Goal: Find contact information: Find contact information

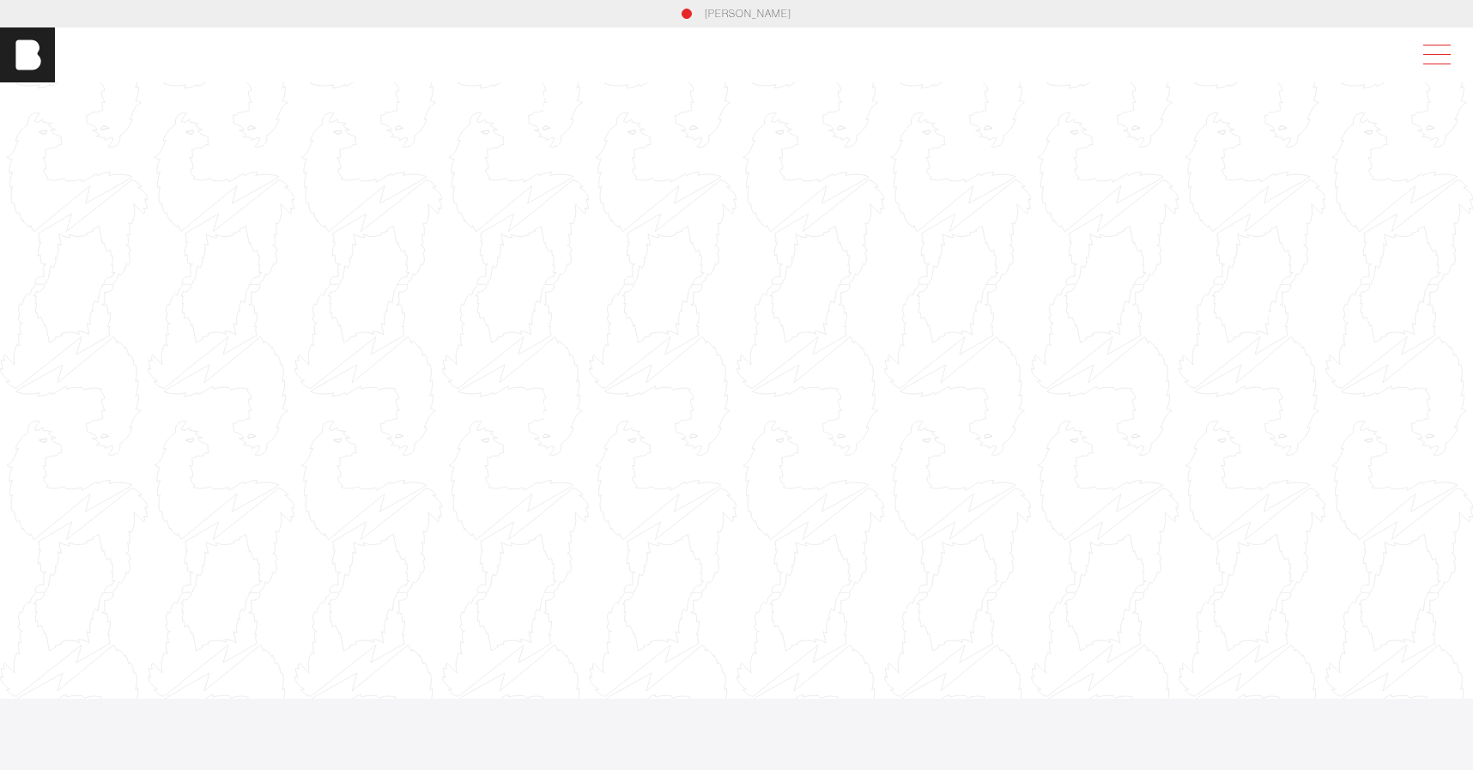
click at [1423, 48] on span at bounding box center [1433, 54] width 39 height 31
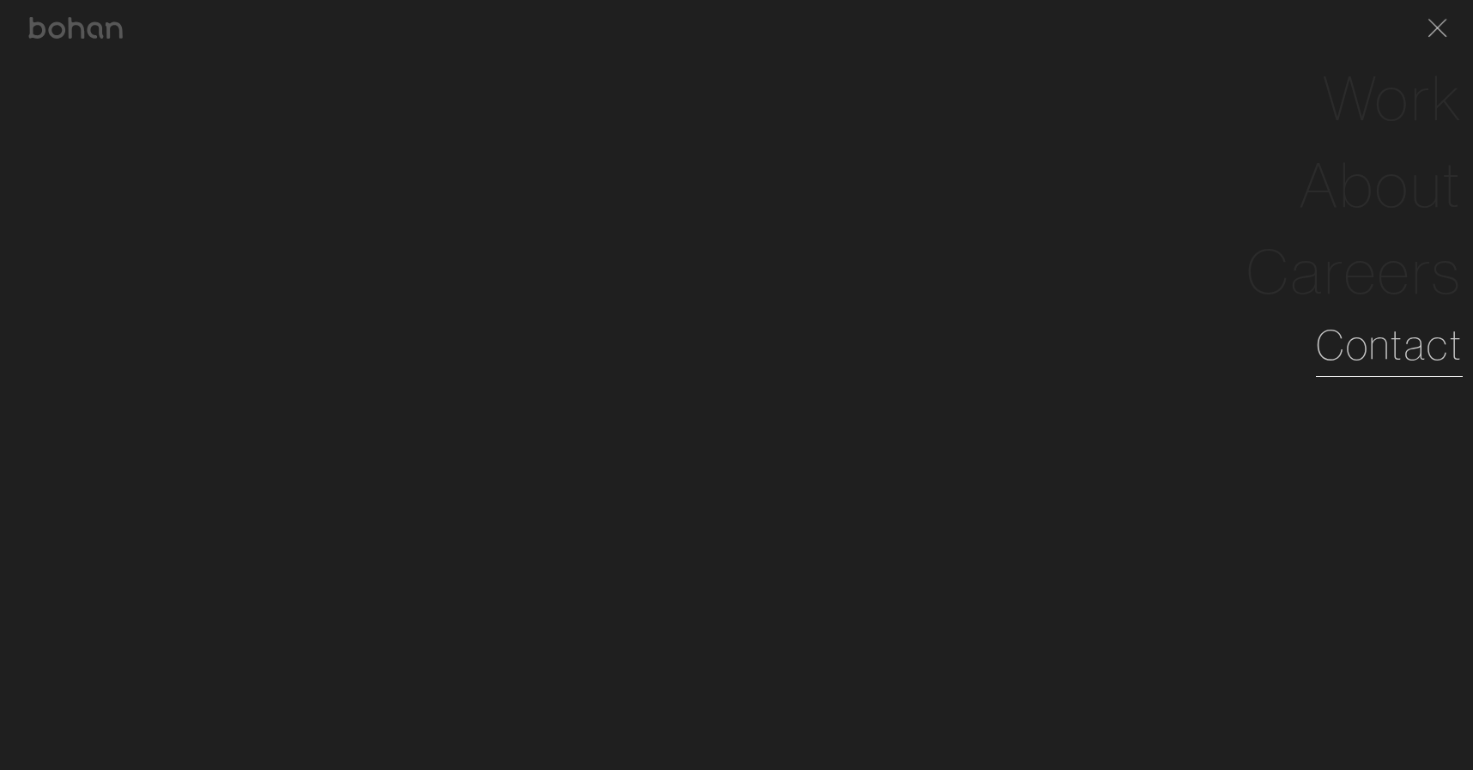
click at [1397, 347] on link "Contact" at bounding box center [1389, 345] width 147 height 62
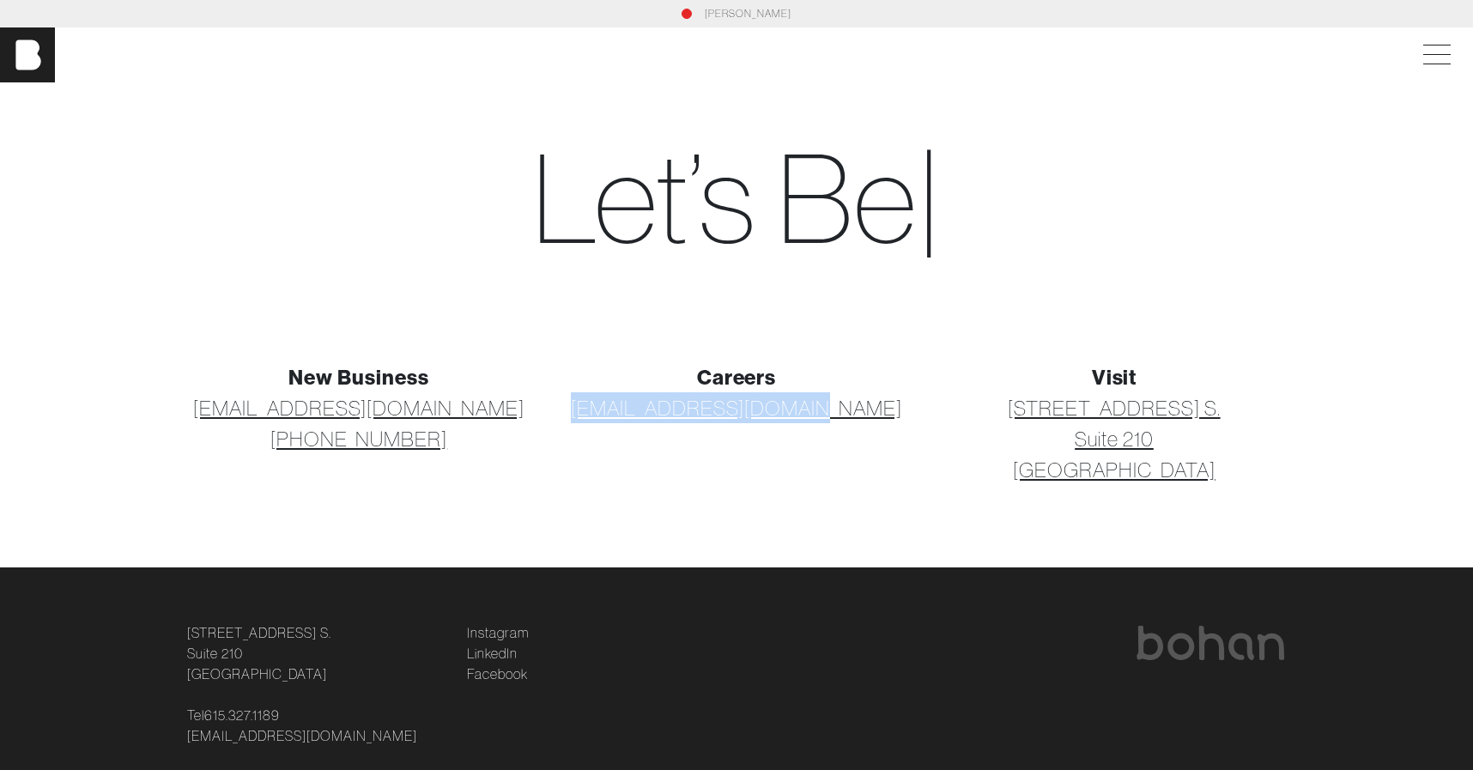
drag, startPoint x: 879, startPoint y: 407, endPoint x: 599, endPoint y: 409, distance: 279.8
click at [599, 409] on p "[EMAIL_ADDRESS][DOMAIN_NAME]" at bounding box center [736, 407] width 357 height 31
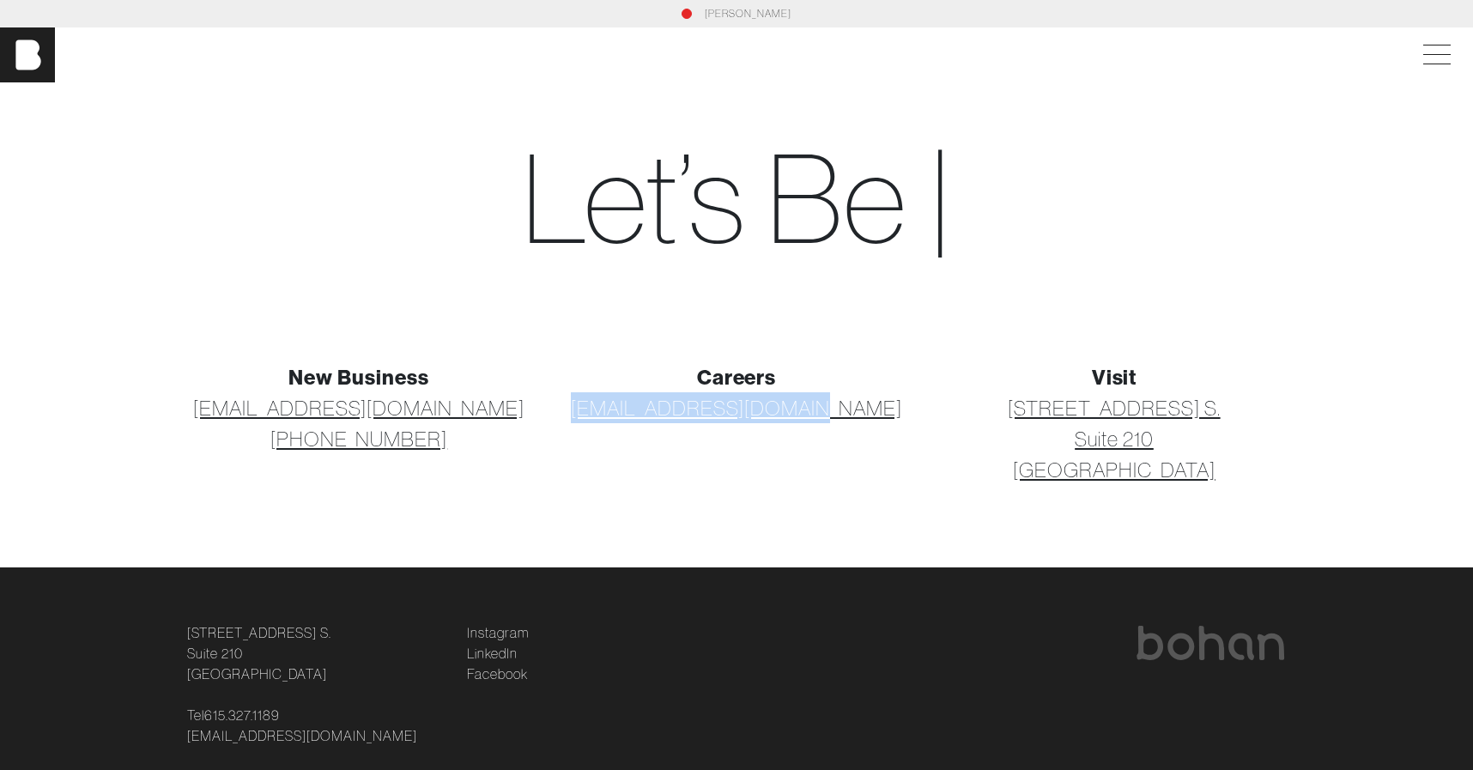
copy link "[EMAIL_ADDRESS][DOMAIN_NAME]"
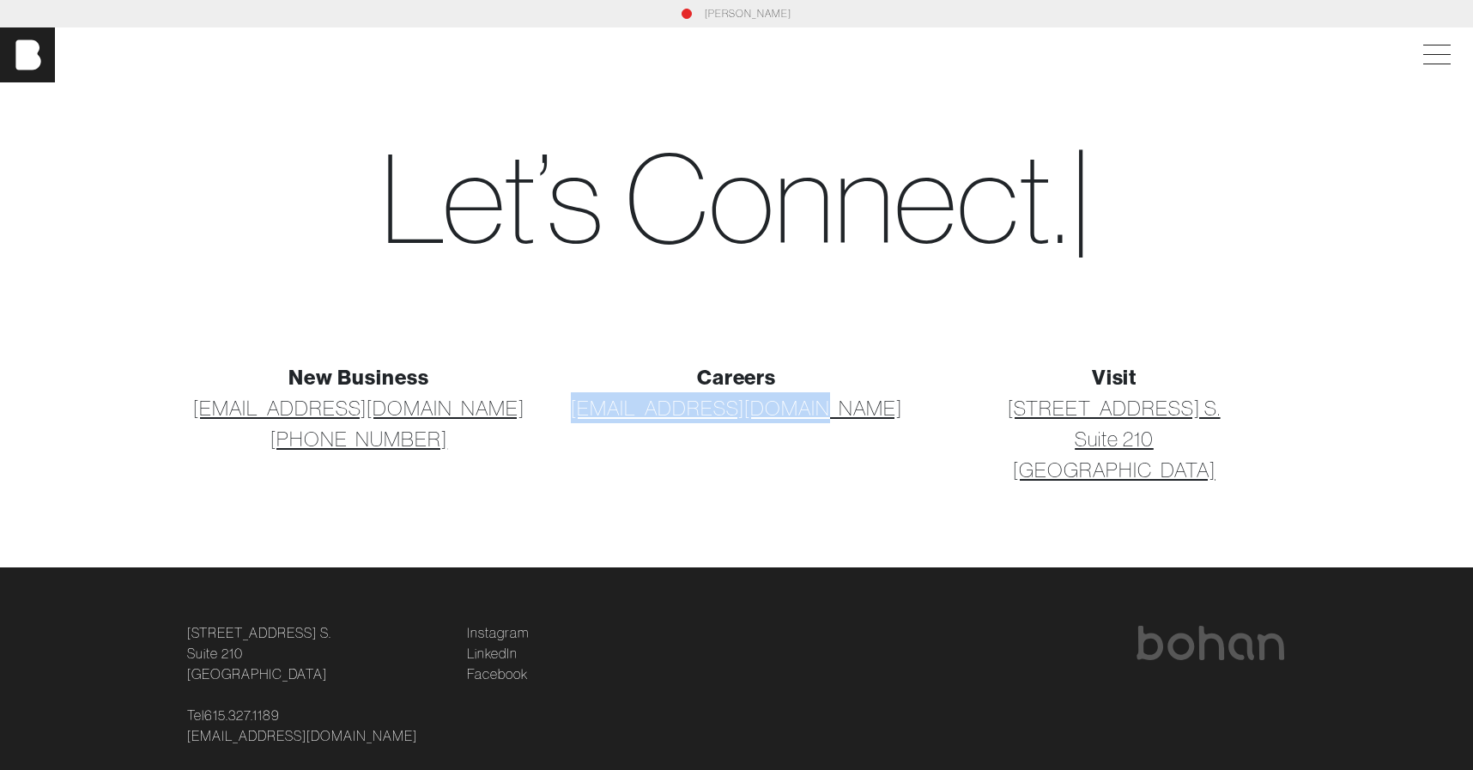
drag, startPoint x: 1229, startPoint y: 470, endPoint x: 1027, endPoint y: 478, distance: 201.8
click at [1027, 478] on p "[STREET_ADDRESS] [STREET_ADDRESS]" at bounding box center [1114, 438] width 357 height 93
copy link "[GEOGRAPHIC_DATA]"
